Goal: Transaction & Acquisition: Purchase product/service

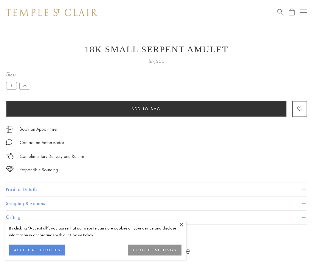
scroll to position [24, 0]
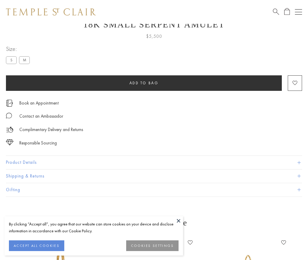
click at [144, 83] on span "Add to bag" at bounding box center [144, 82] width 29 height 5
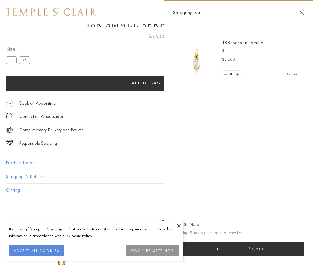
click at [238, 249] on button "Checkout $5,500" at bounding box center [238, 249] width 131 height 14
